Goal: Task Accomplishment & Management: Complete application form

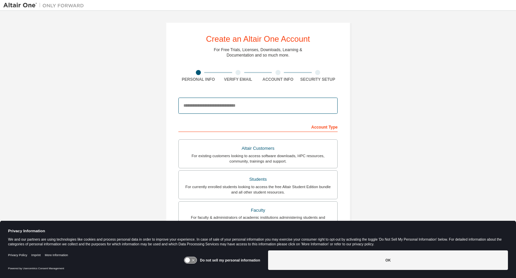
click at [235, 108] on input "email" at bounding box center [257, 105] width 159 height 16
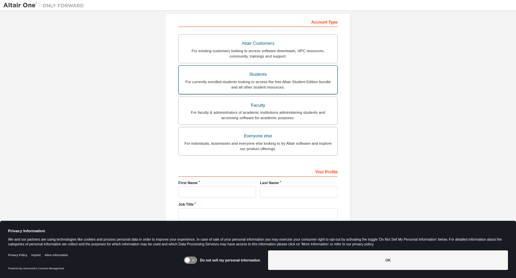
scroll to position [106, 0]
type input "**********"
click at [249, 78] on div "For currently enrolled students looking to access the free Altair Student Editi…" at bounding box center [258, 83] width 151 height 11
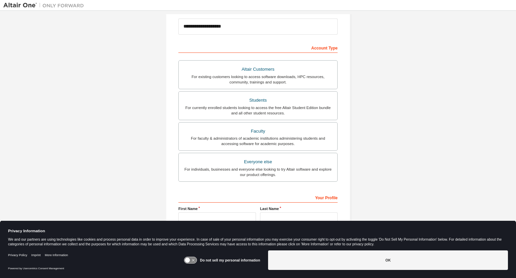
scroll to position [114, 0]
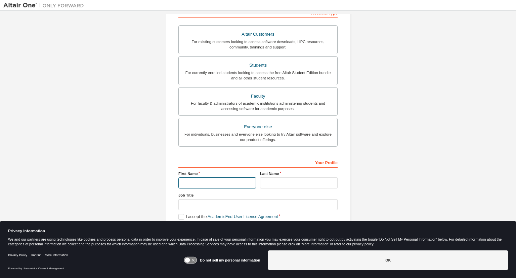
click at [219, 183] on input "text" at bounding box center [217, 182] width 78 height 11
type input "**********"
click at [272, 183] on input "text" at bounding box center [299, 182] width 78 height 11
type input "*****"
click at [387, 169] on div "**********" at bounding box center [258, 78] width 510 height 356
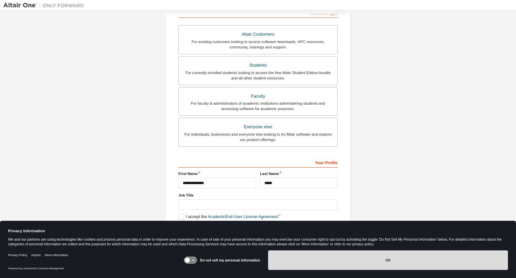
click at [354, 255] on button "OK" at bounding box center [388, 259] width 240 height 19
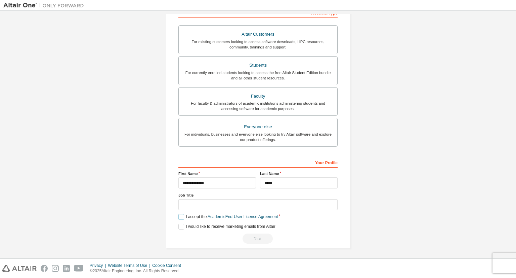
click at [178, 214] on label "I accept the Academic End-User License Agreement" at bounding box center [227, 217] width 99 height 6
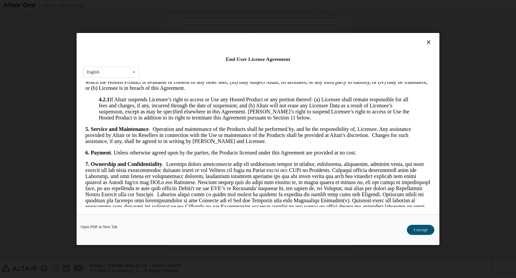
scroll to position [606, 0]
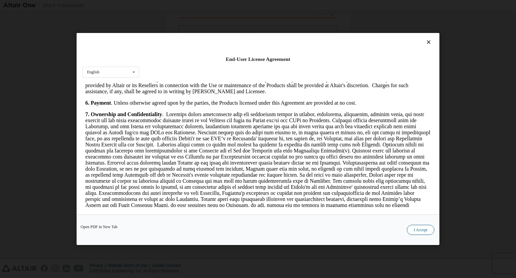
click at [418, 226] on button "I Accept" at bounding box center [421, 230] width 28 height 10
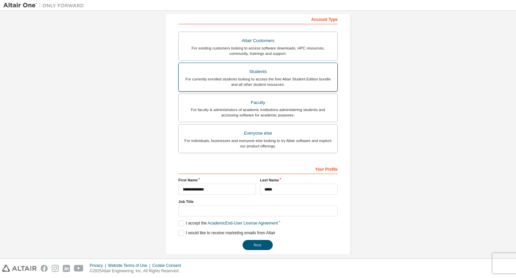
scroll to position [114, 0]
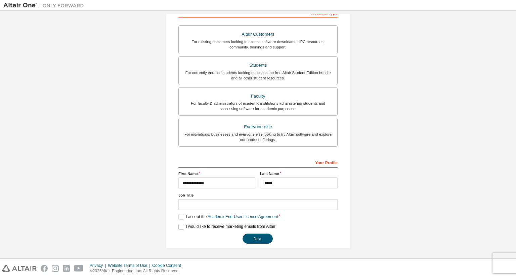
click at [179, 225] on label "I would like to receive marketing emails from Altair" at bounding box center [226, 227] width 97 height 6
click at [252, 241] on button "Next" at bounding box center [258, 238] width 30 height 10
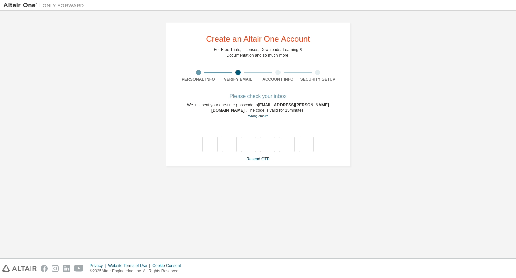
scroll to position [0, 0]
click at [209, 143] on input "text" at bounding box center [209, 143] width 15 height 15
type input "*"
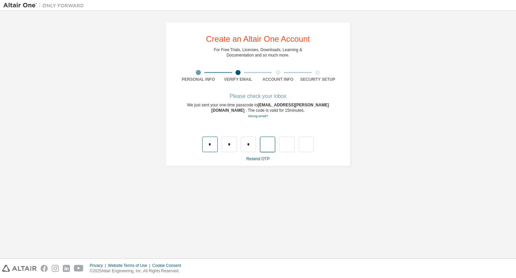
type input "*"
click at [273, 144] on input "*" at bounding box center [267, 143] width 15 height 15
type input "*"
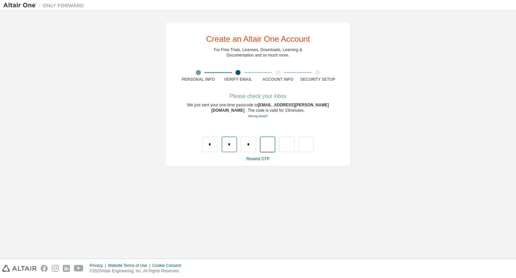
type input "*"
